Goal: Task Accomplishment & Management: Manage account settings

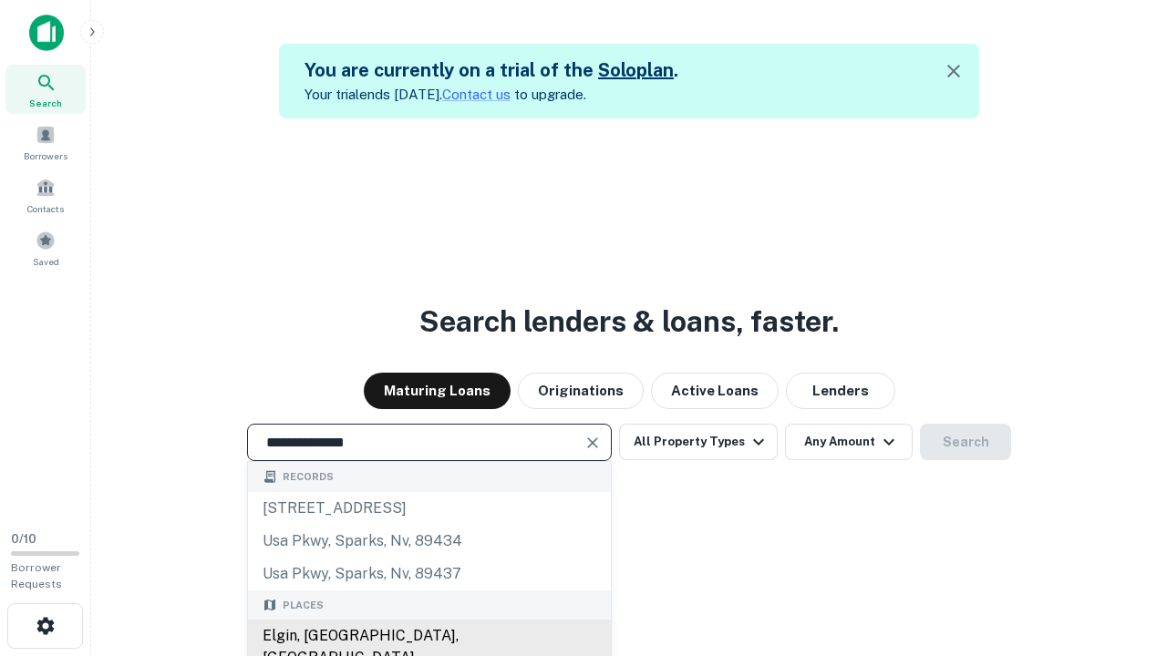
click at [429, 636] on div "Elgin, [GEOGRAPHIC_DATA], [GEOGRAPHIC_DATA]" at bounding box center [429, 647] width 363 height 55
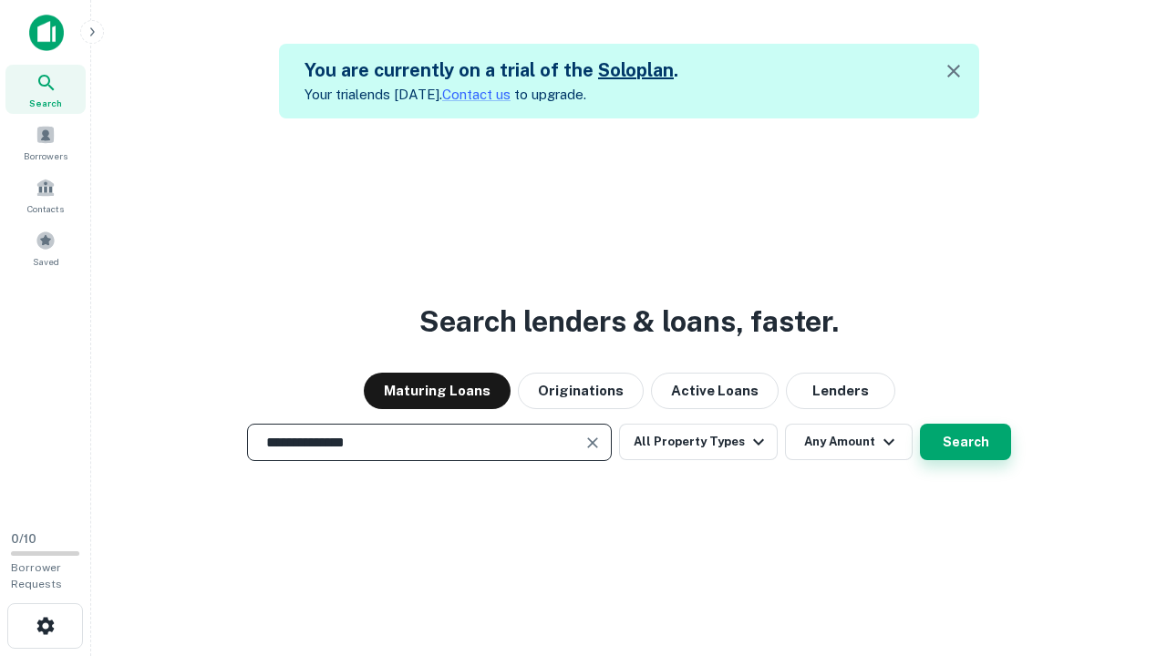
type input "**********"
click at [920, 424] on button "Search" at bounding box center [965, 442] width 91 height 36
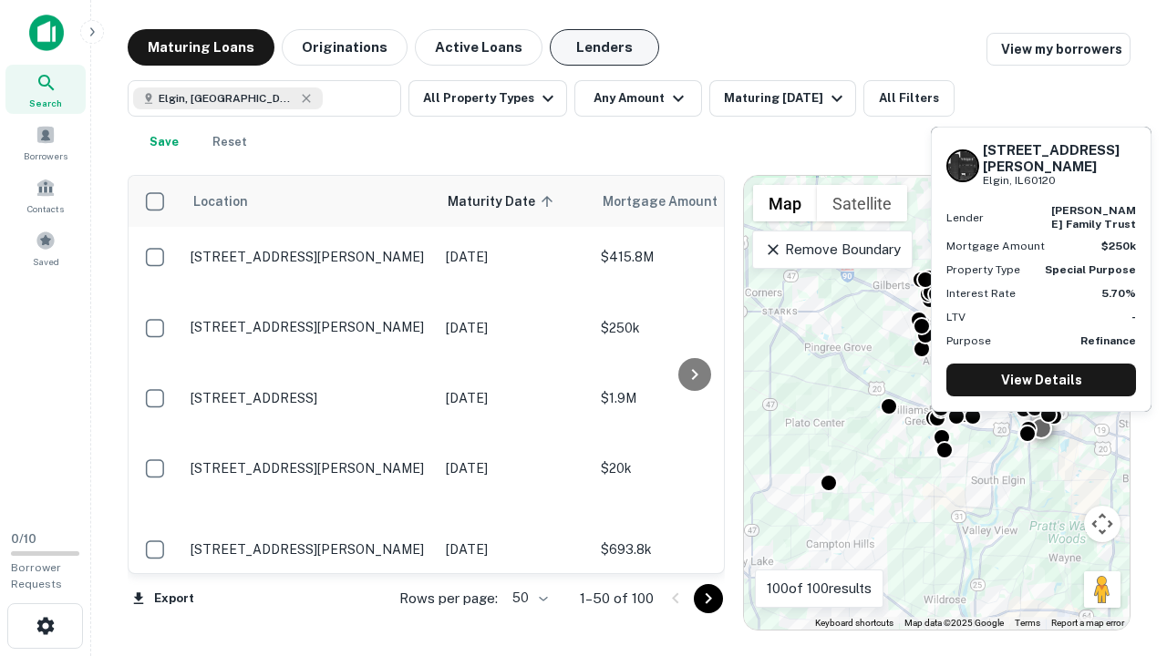
click at [605, 47] on button "Lenders" at bounding box center [604, 47] width 109 height 36
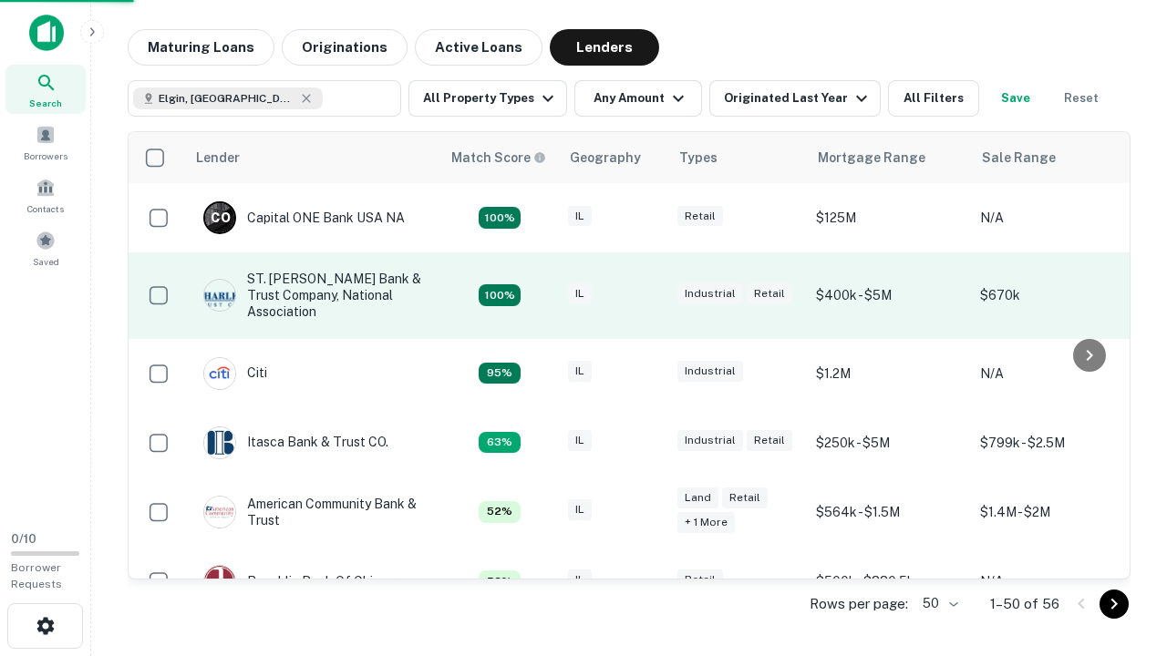
click at [647, 295] on div "IL" at bounding box center [613, 296] width 91 height 25
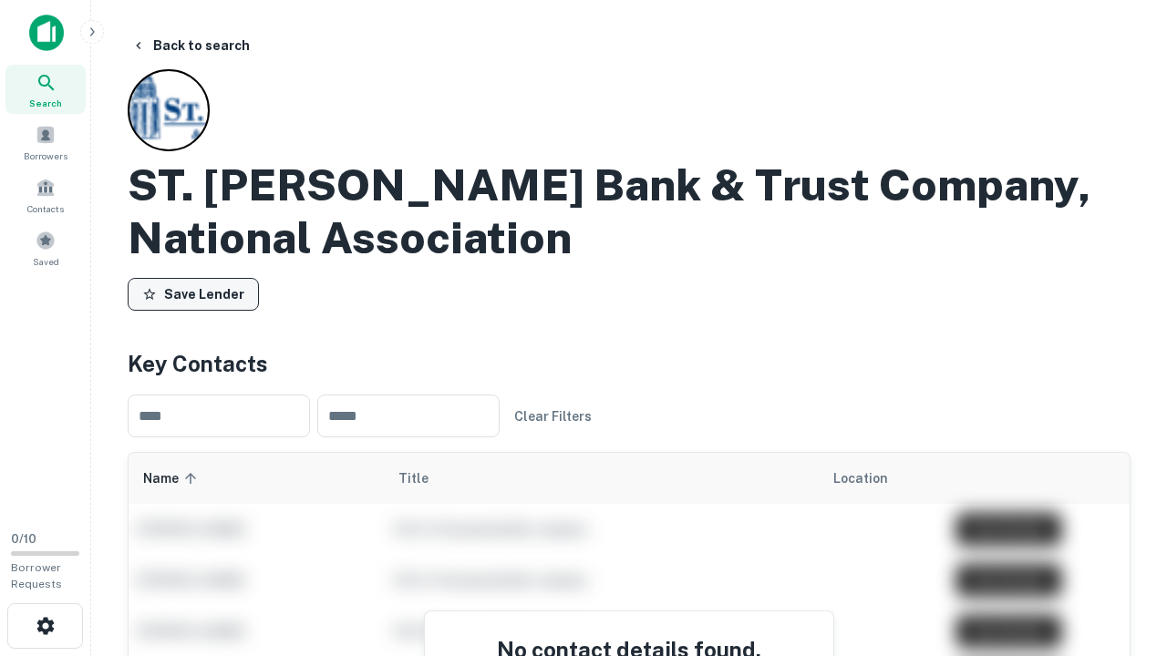
click at [193, 295] on button "Save Lender" at bounding box center [193, 294] width 131 height 33
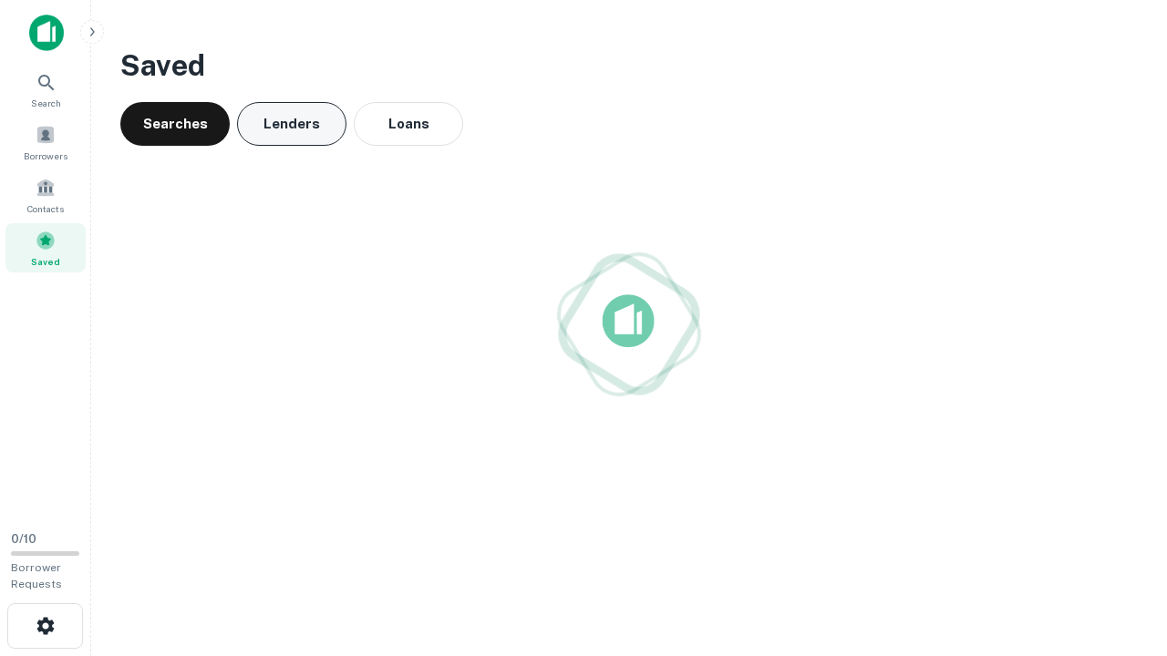
click at [292, 124] on button "Lenders" at bounding box center [291, 124] width 109 height 44
